Goal: Information Seeking & Learning: Learn about a topic

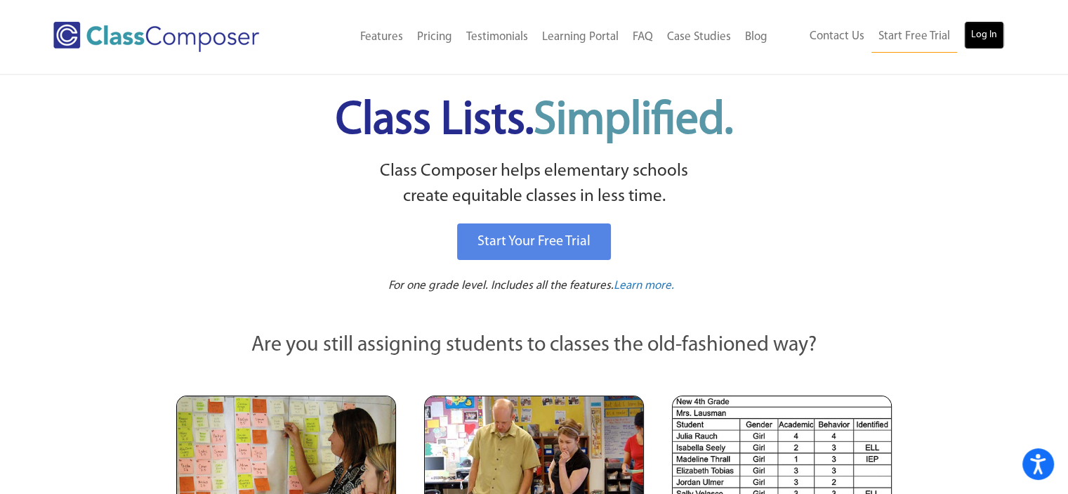
click at [983, 44] on link "Log In" at bounding box center [984, 35] width 40 height 28
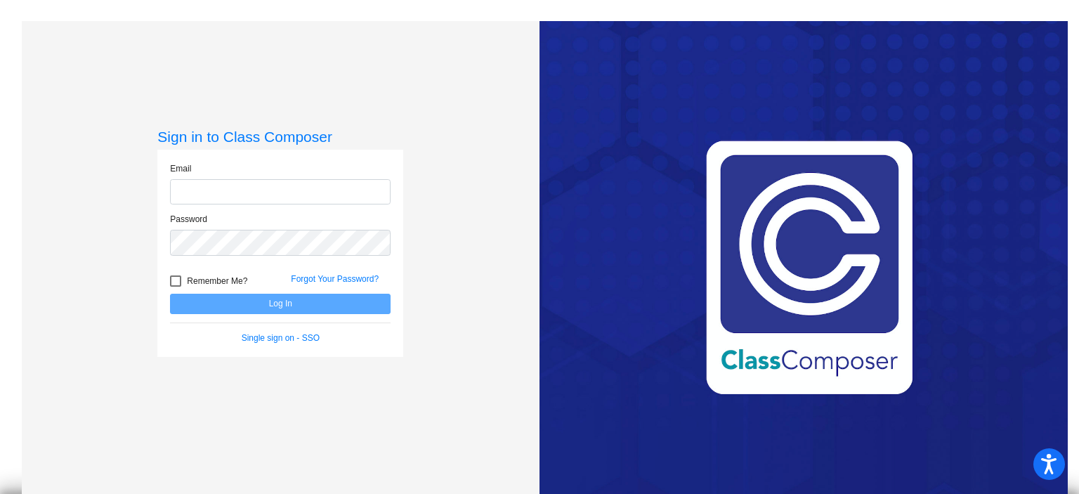
type input "adunn@rbbschools.net"
click at [282, 303] on button "Log In" at bounding box center [280, 304] width 221 height 20
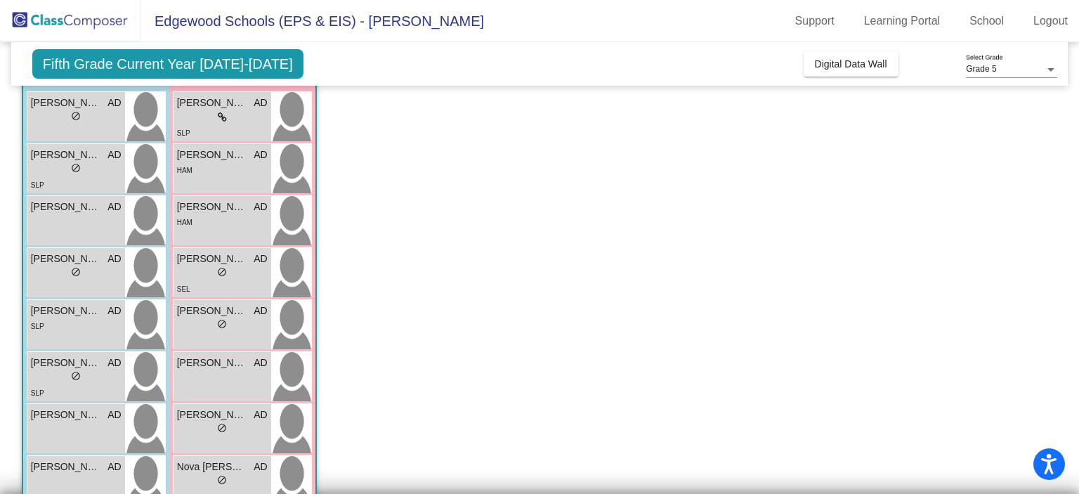
scroll to position [211, 0]
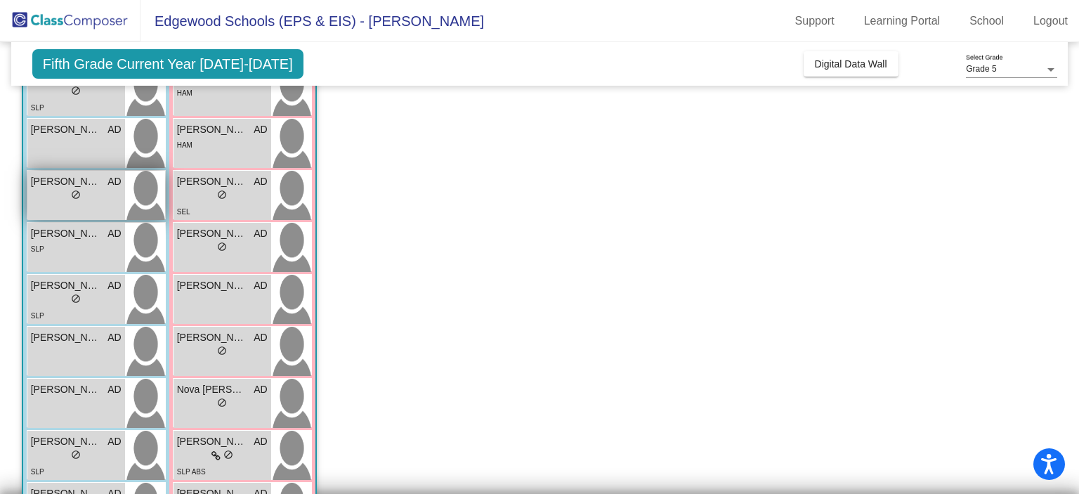
click at [98, 196] on div "lock do_not_disturb_alt" at bounding box center [76, 196] width 91 height 15
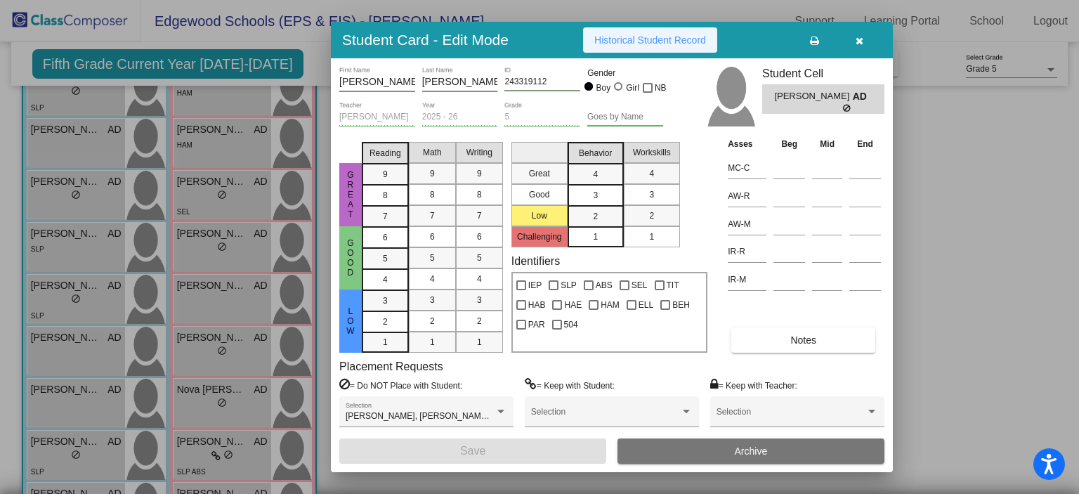
click at [648, 46] on button "Historical Student Record" at bounding box center [650, 39] width 134 height 25
click at [860, 41] on icon "button" at bounding box center [860, 41] width 8 height 10
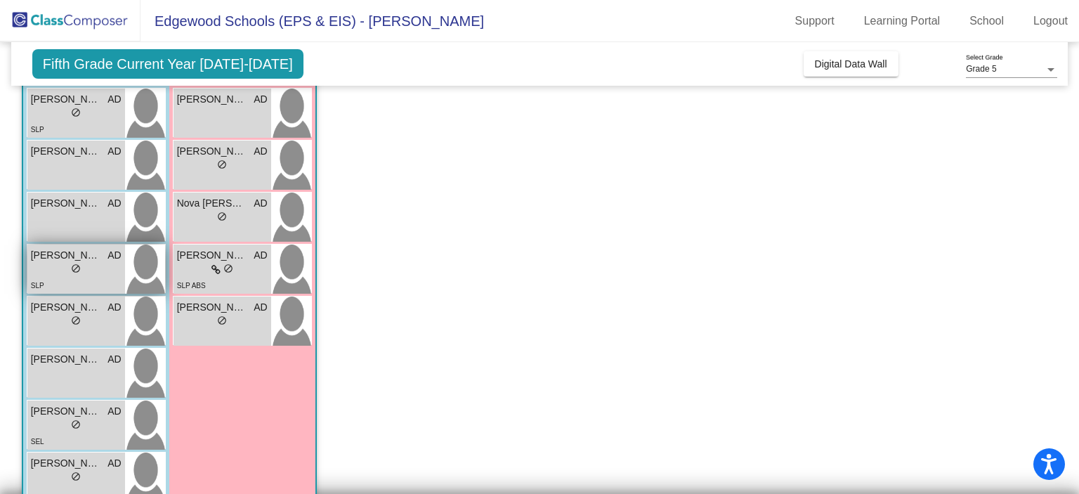
scroll to position [492, 0]
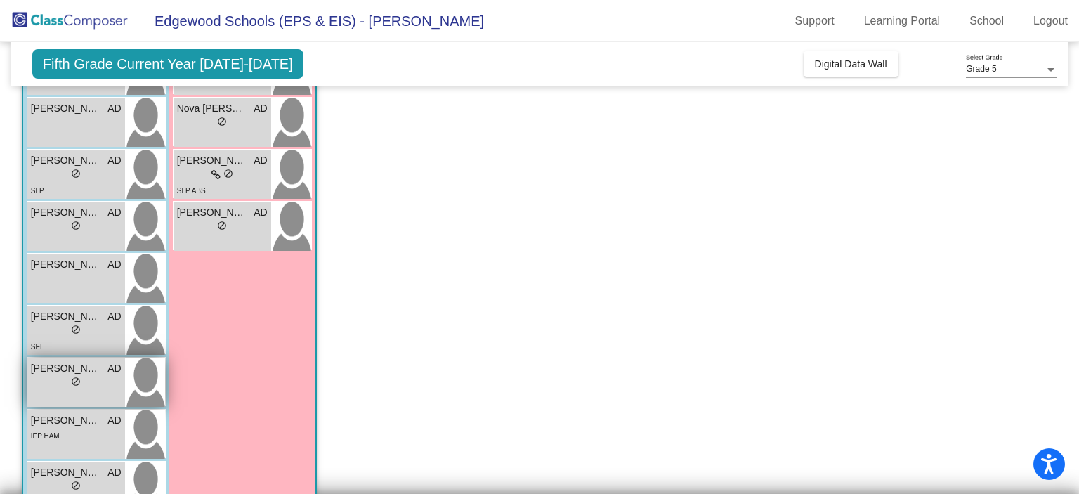
click at [87, 393] on div "Jules Rice AD lock do_not_disturb_alt" at bounding box center [76, 382] width 98 height 49
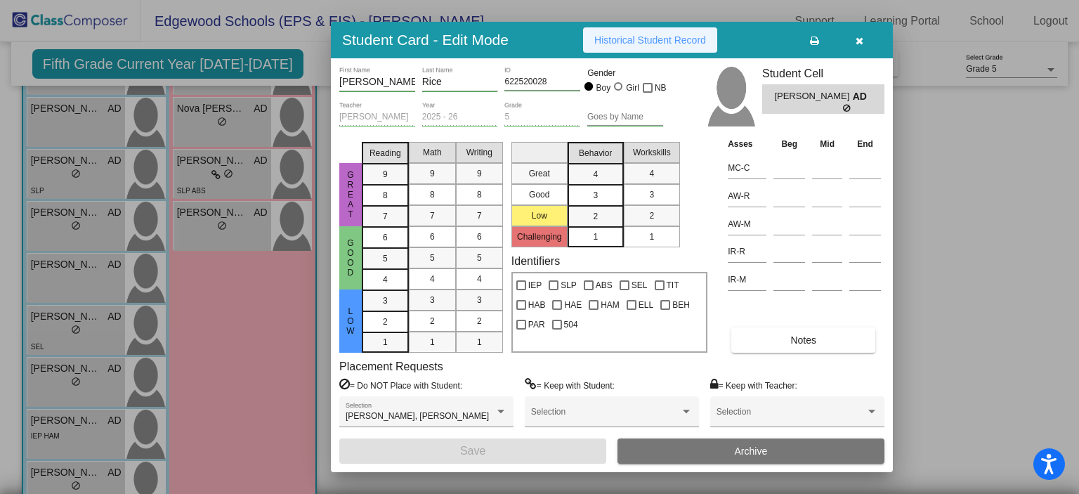
click at [677, 47] on button "Historical Student Record" at bounding box center [650, 39] width 134 height 25
click at [256, 350] on div at bounding box center [539, 247] width 1079 height 494
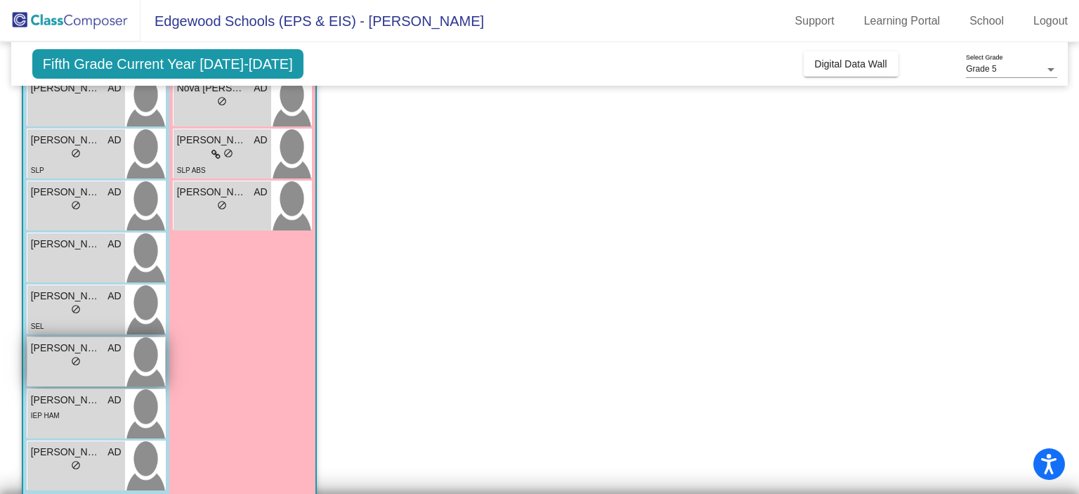
scroll to position [532, 0]
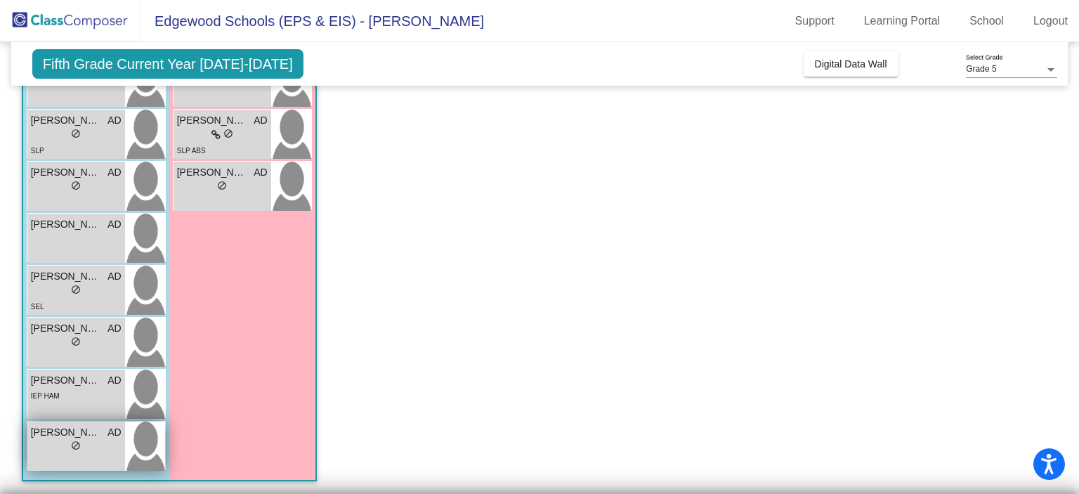
click at [90, 436] on span "Mason Wheeler" at bounding box center [66, 432] width 70 height 15
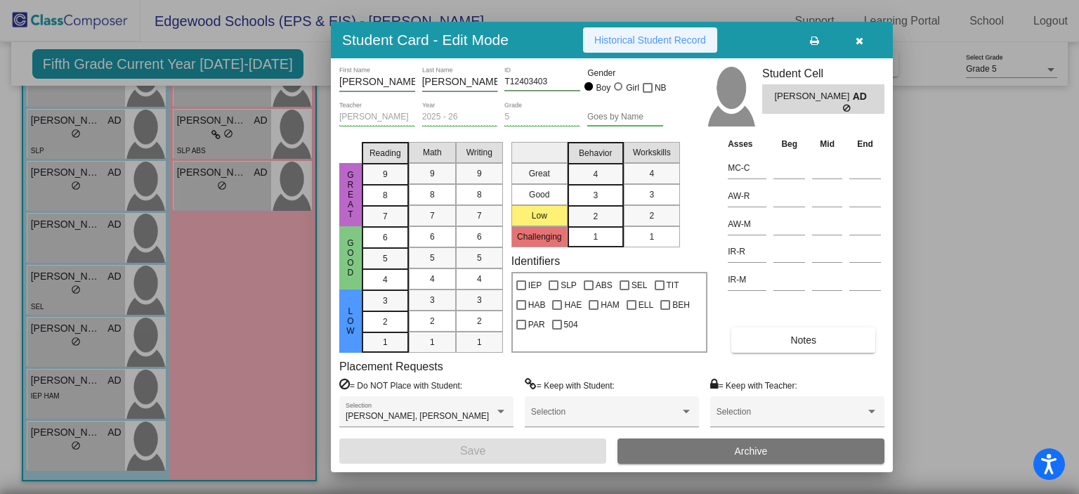
click at [677, 40] on span "Historical Student Record" at bounding box center [650, 39] width 112 height 11
click at [915, 242] on div at bounding box center [539, 247] width 1079 height 494
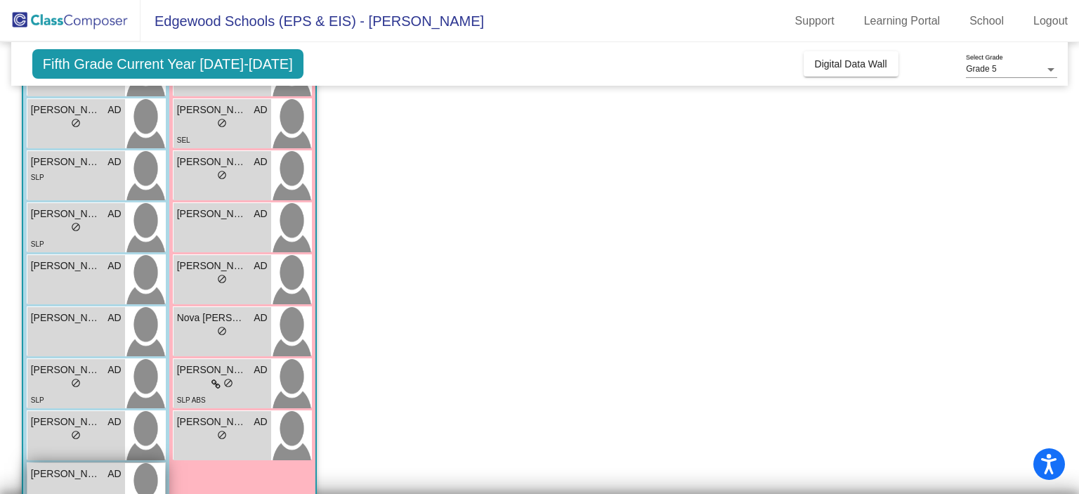
scroll to position [251, 0]
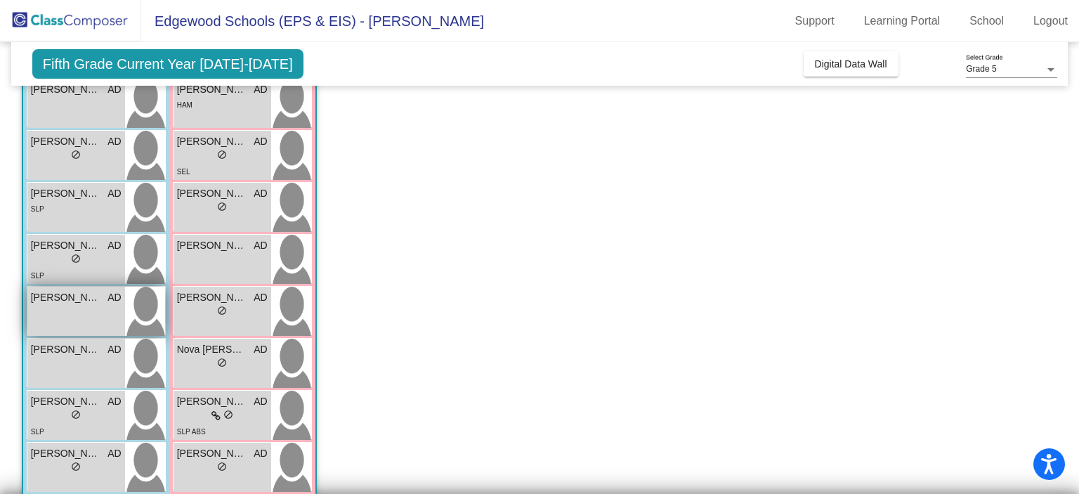
click at [37, 319] on div "Cameron Hughes AD lock do_not_disturb_alt" at bounding box center [76, 311] width 98 height 49
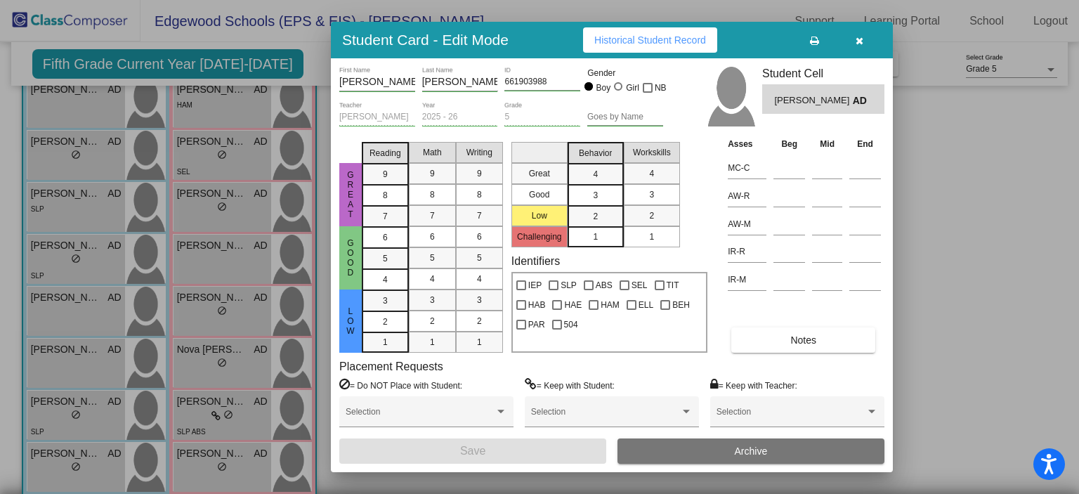
click at [637, 34] on span "Historical Student Record" at bounding box center [650, 39] width 112 height 11
click at [992, 197] on div at bounding box center [539, 247] width 1079 height 494
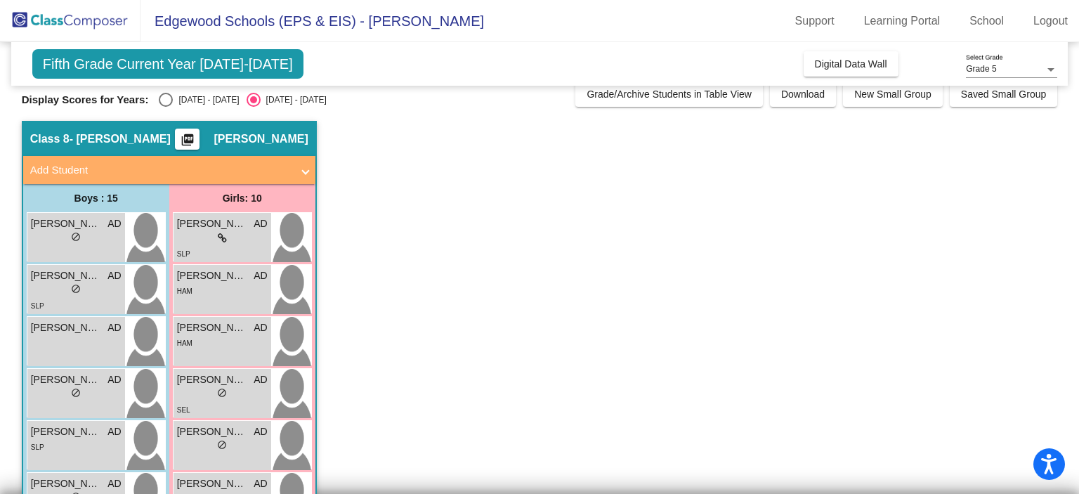
scroll to position [0, 0]
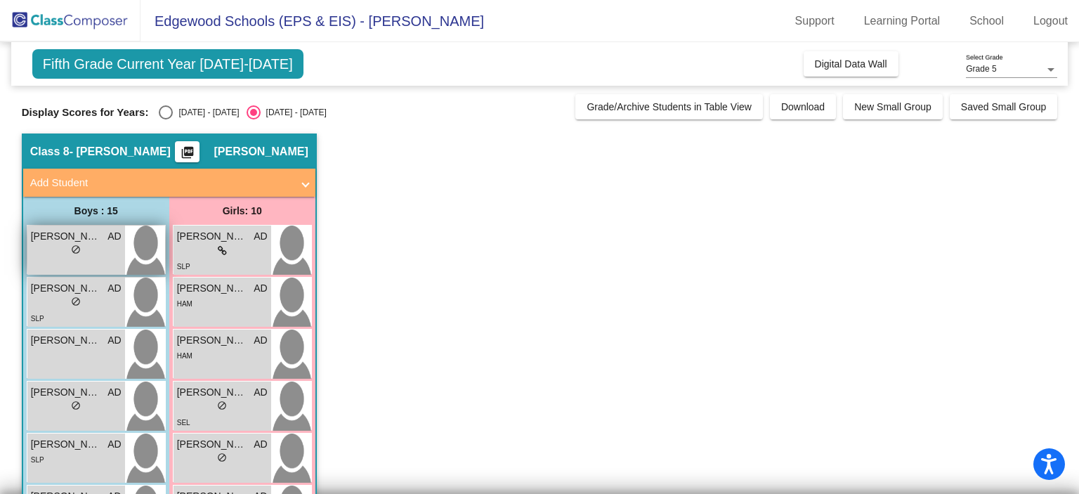
click at [107, 251] on div "lock do_not_disturb_alt" at bounding box center [76, 251] width 91 height 15
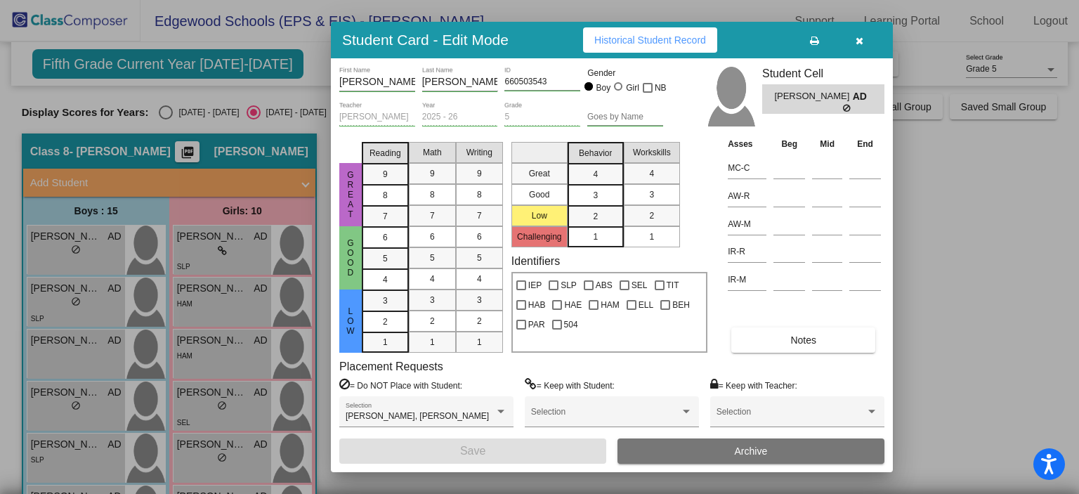
click at [607, 33] on button "Historical Student Record" at bounding box center [650, 39] width 134 height 25
click at [850, 39] on button "button" at bounding box center [859, 39] width 45 height 25
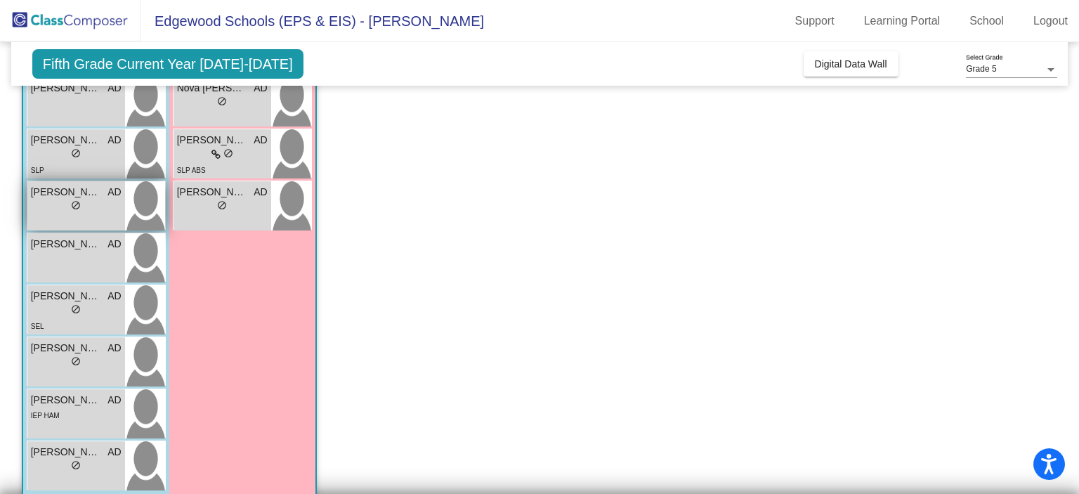
scroll to position [532, 0]
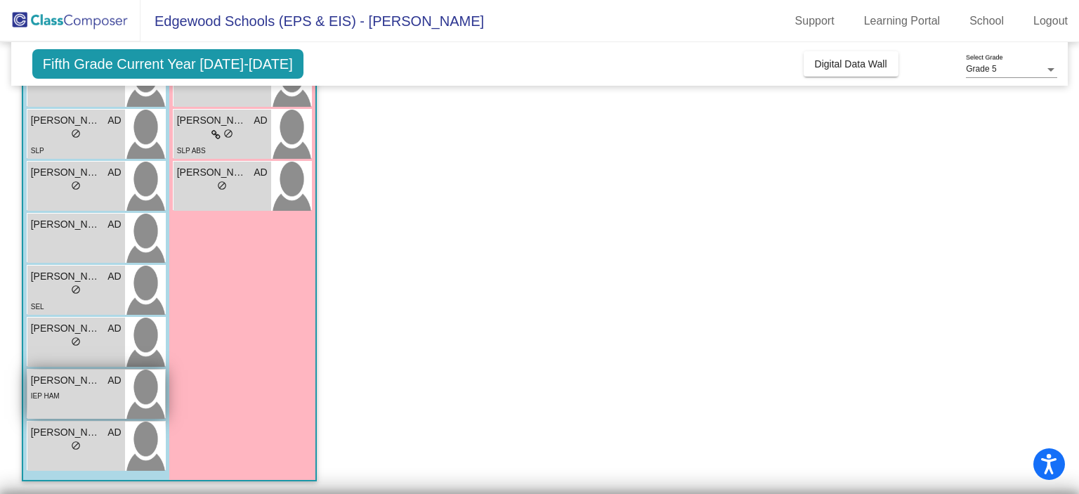
click at [89, 414] on div "Luke Norman AD lock do_not_disturb_alt IEP HAM" at bounding box center [76, 393] width 98 height 49
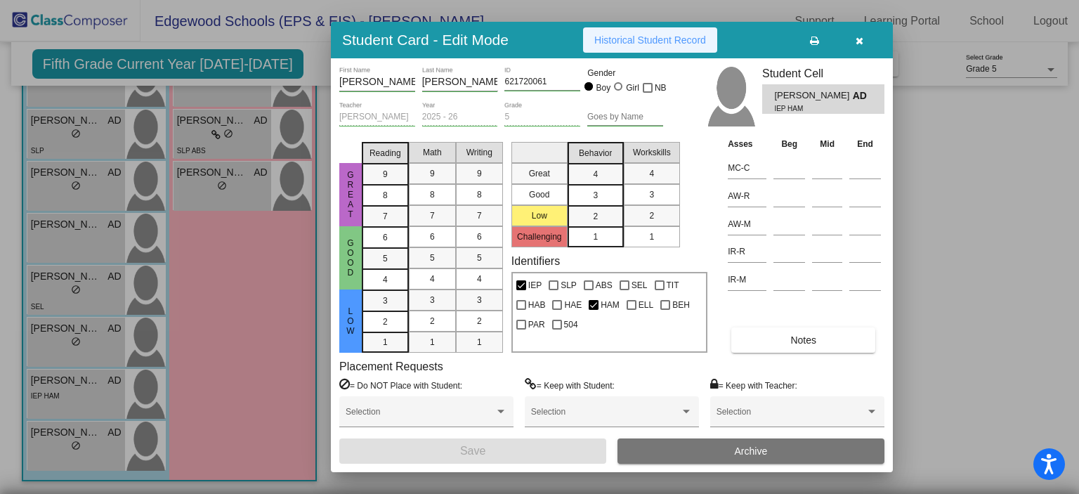
click at [641, 34] on span "Historical Student Record" at bounding box center [650, 39] width 112 height 11
click at [973, 232] on div at bounding box center [539, 247] width 1079 height 494
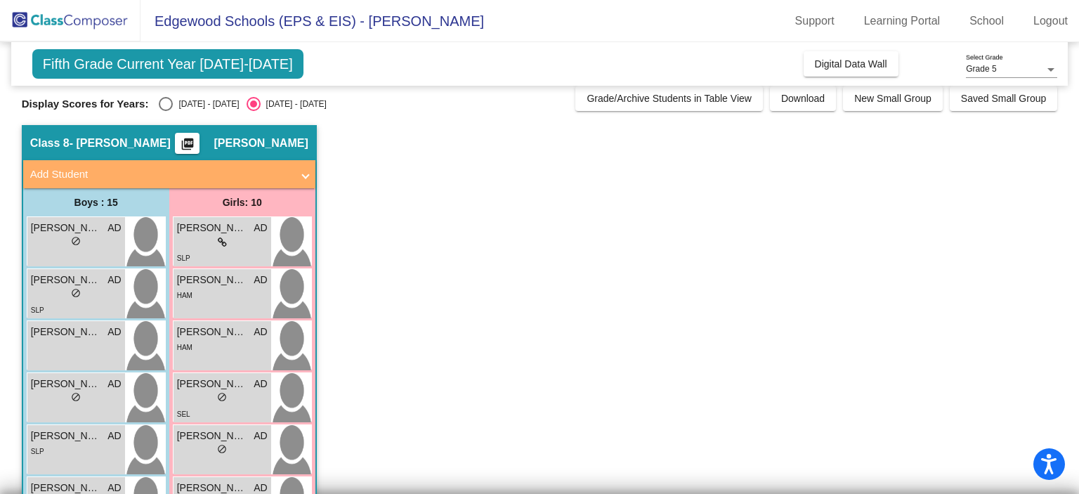
scroll to position [0, 0]
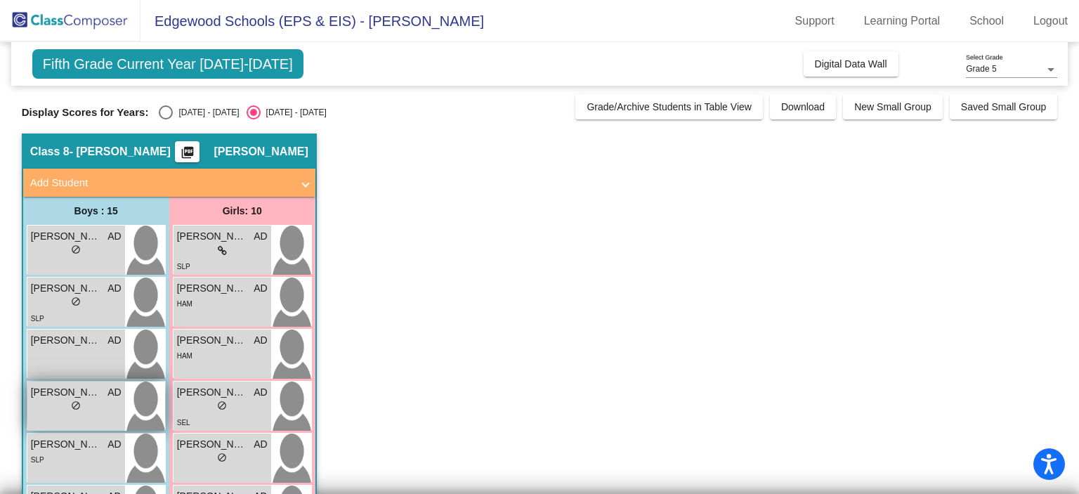
click at [100, 393] on span "Brantley Presnell" at bounding box center [66, 392] width 70 height 15
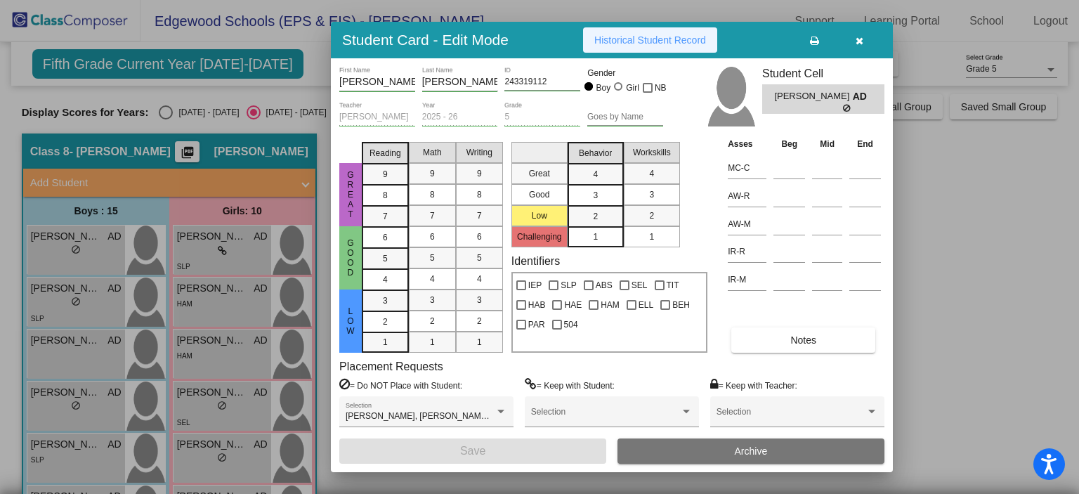
click at [663, 44] on span "Historical Student Record" at bounding box center [650, 39] width 112 height 11
click at [122, 359] on div at bounding box center [539, 247] width 1079 height 494
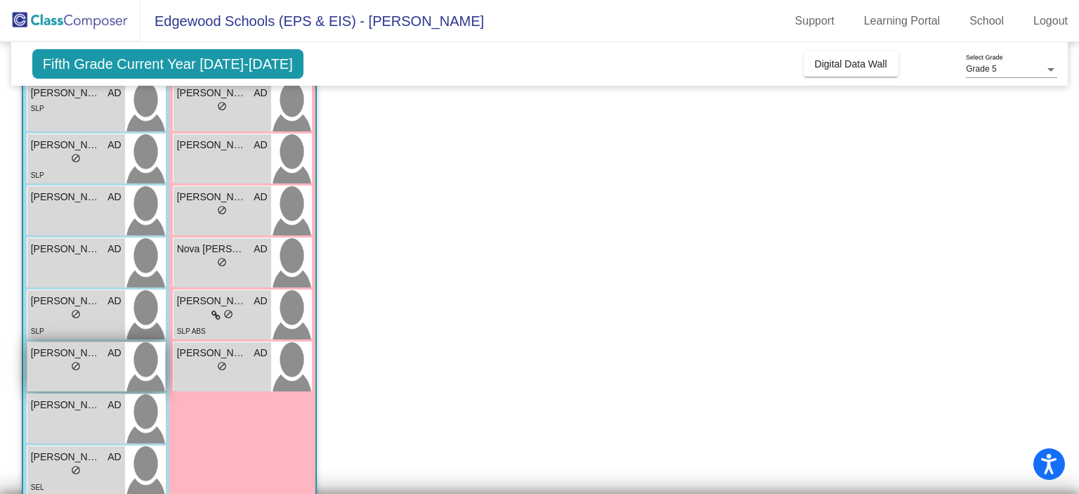
scroll to position [492, 0]
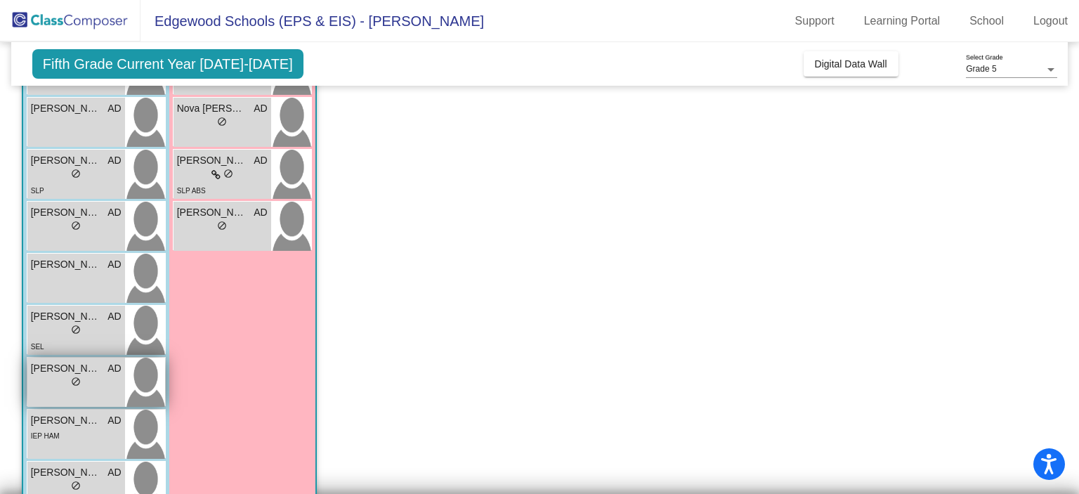
click at [101, 391] on div "Jules Rice AD lock do_not_disturb_alt" at bounding box center [76, 382] width 98 height 49
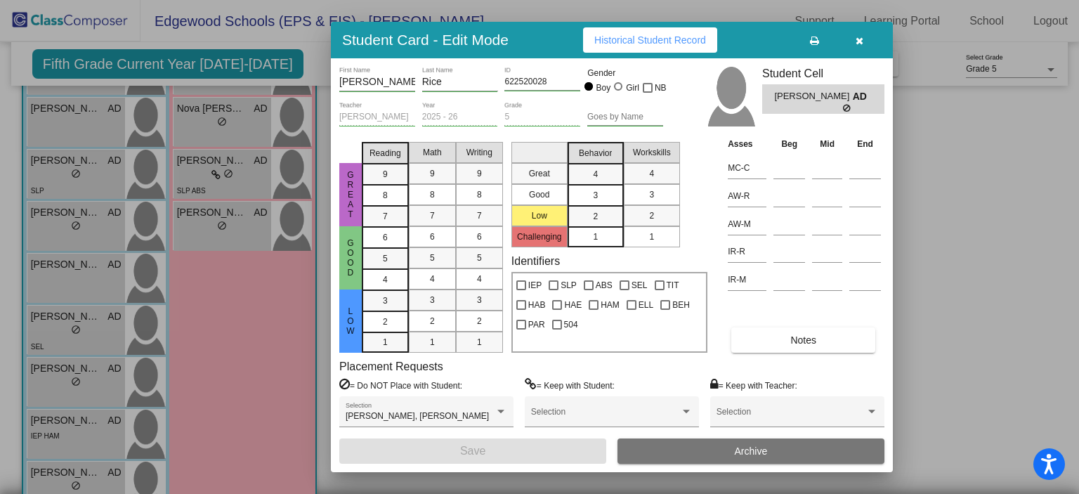
click at [685, 42] on span "Historical Student Record" at bounding box center [650, 39] width 112 height 11
click at [232, 344] on div at bounding box center [539, 247] width 1079 height 494
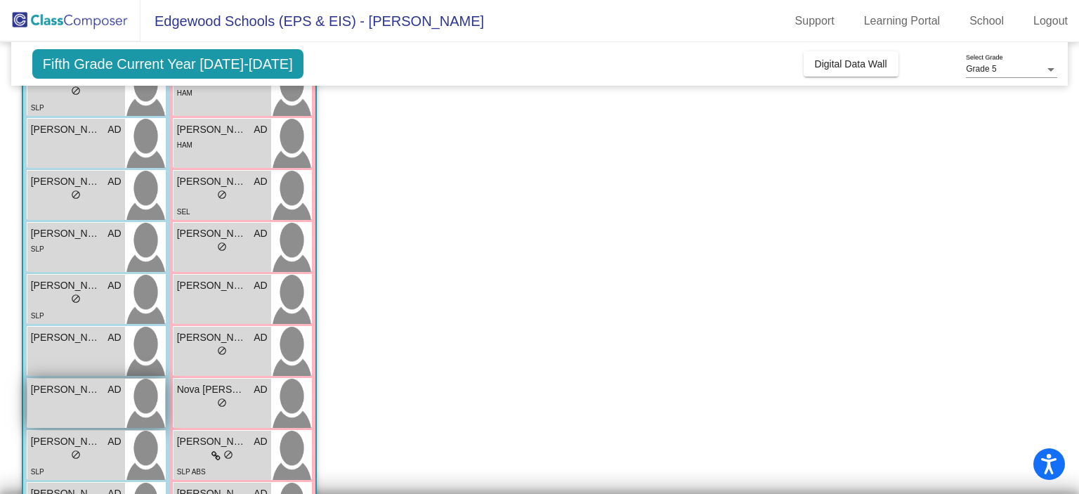
scroll to position [0, 0]
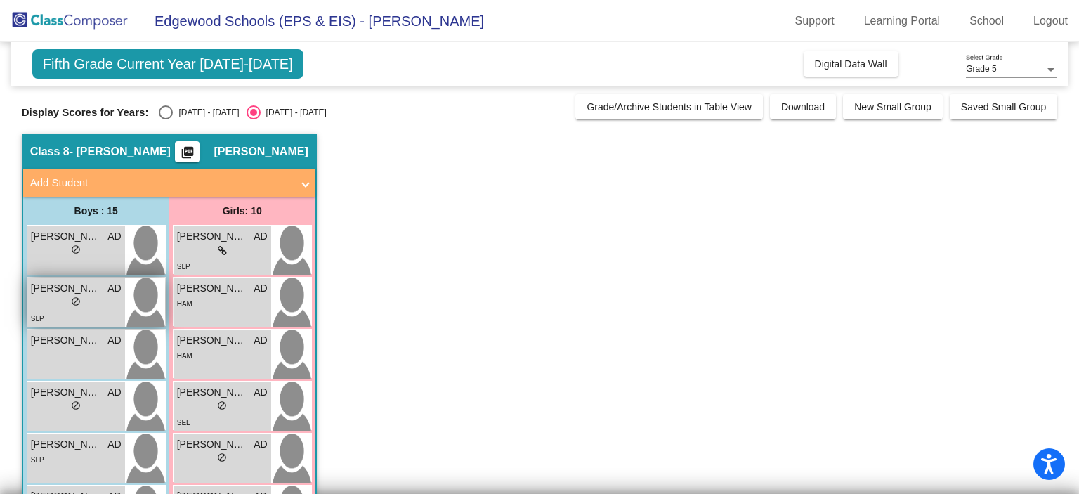
click at [109, 311] on div "SLP" at bounding box center [76, 317] width 91 height 15
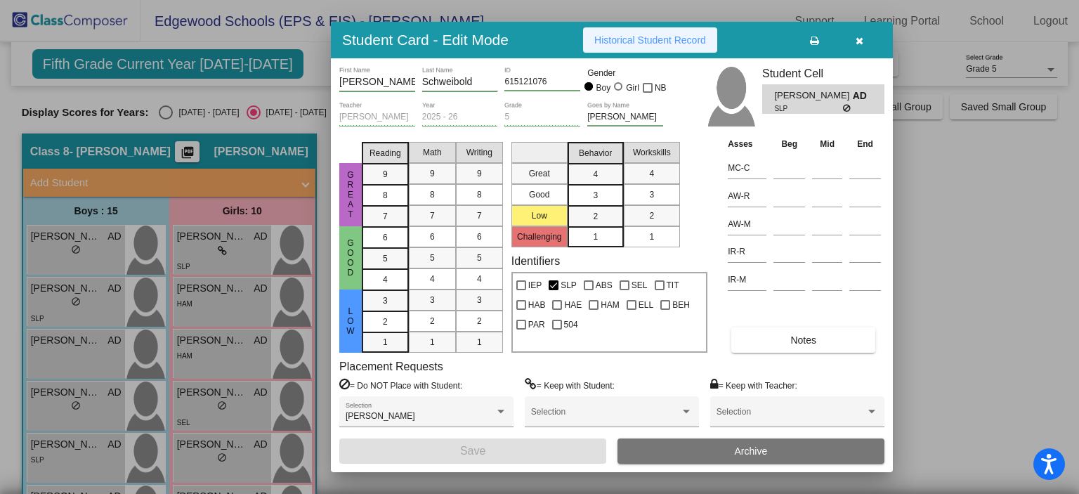
click at [605, 45] on span "Historical Student Record" at bounding box center [650, 39] width 112 height 11
